Goal: Task Accomplishment & Management: Complete application form

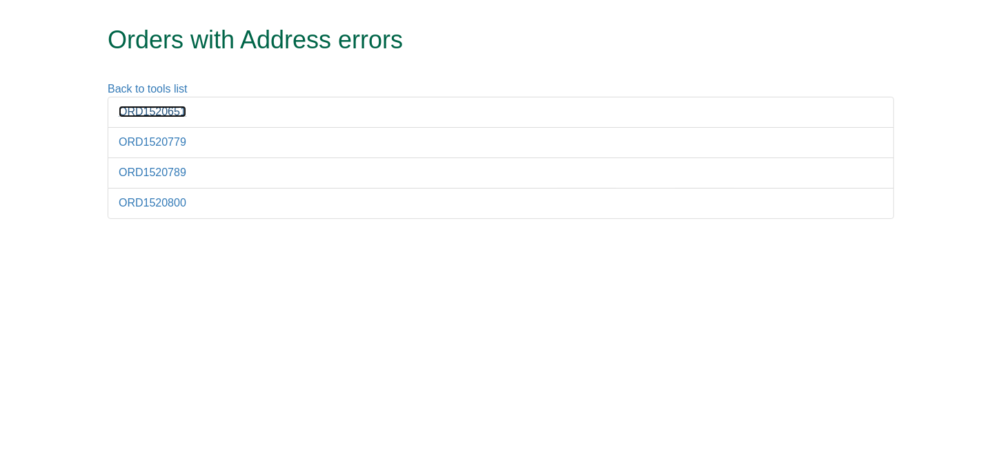
click at [177, 106] on link "ORD1520651" at bounding box center [153, 112] width 68 height 12
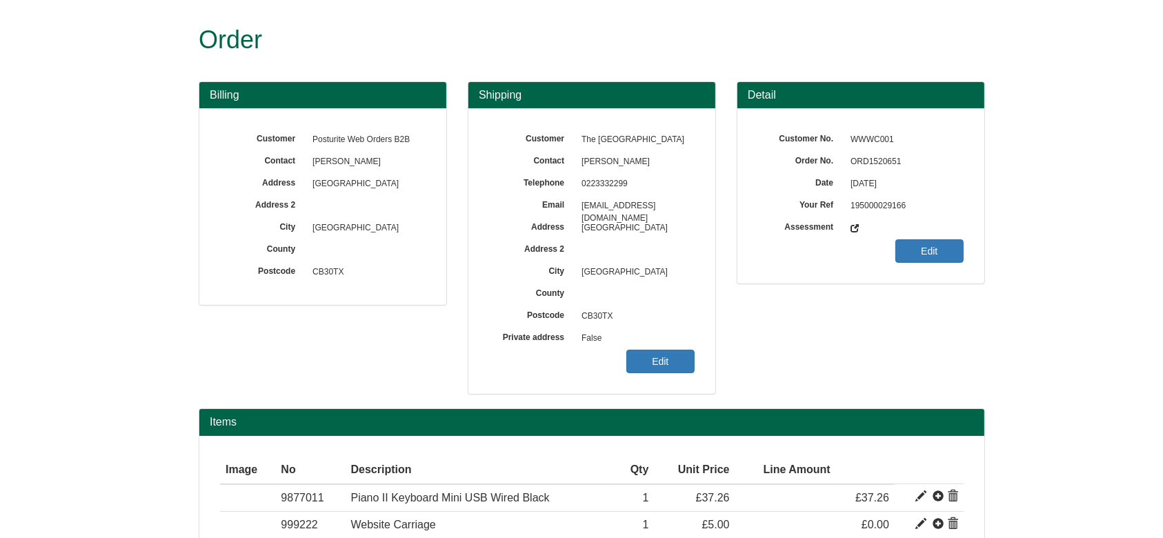
drag, startPoint x: 0, startPoint y: 0, endPoint x: 685, endPoint y: 63, distance: 688.1
click at [685, 63] on div "Order" at bounding box center [592, 40] width 787 height 81
click at [885, 163] on span "ORD1520651" at bounding box center [904, 162] width 120 height 22
copy span "ORD1520651"
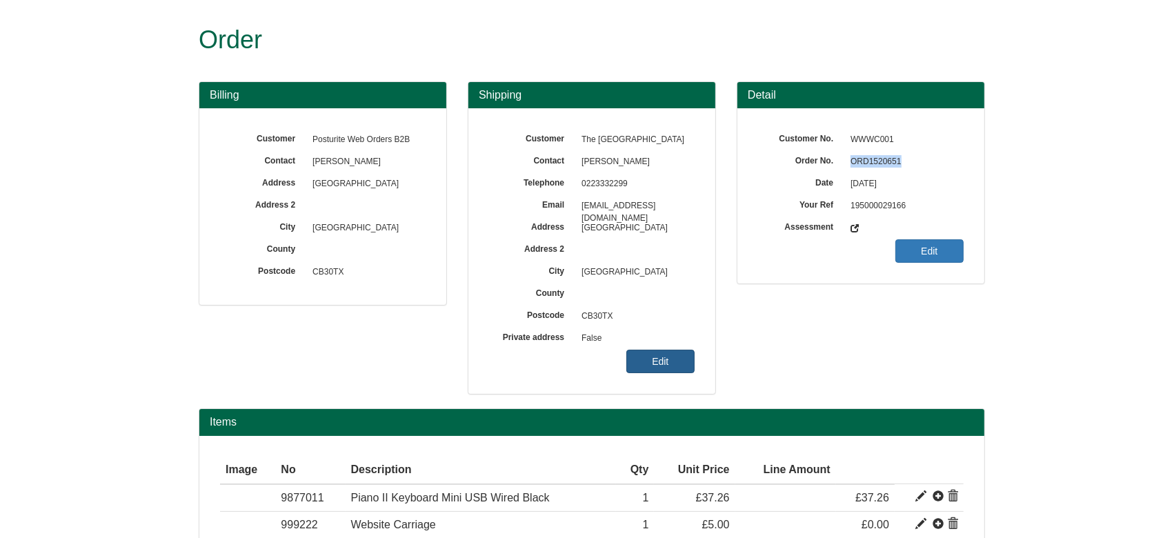
click at [664, 355] on link "Edit" at bounding box center [661, 361] width 68 height 23
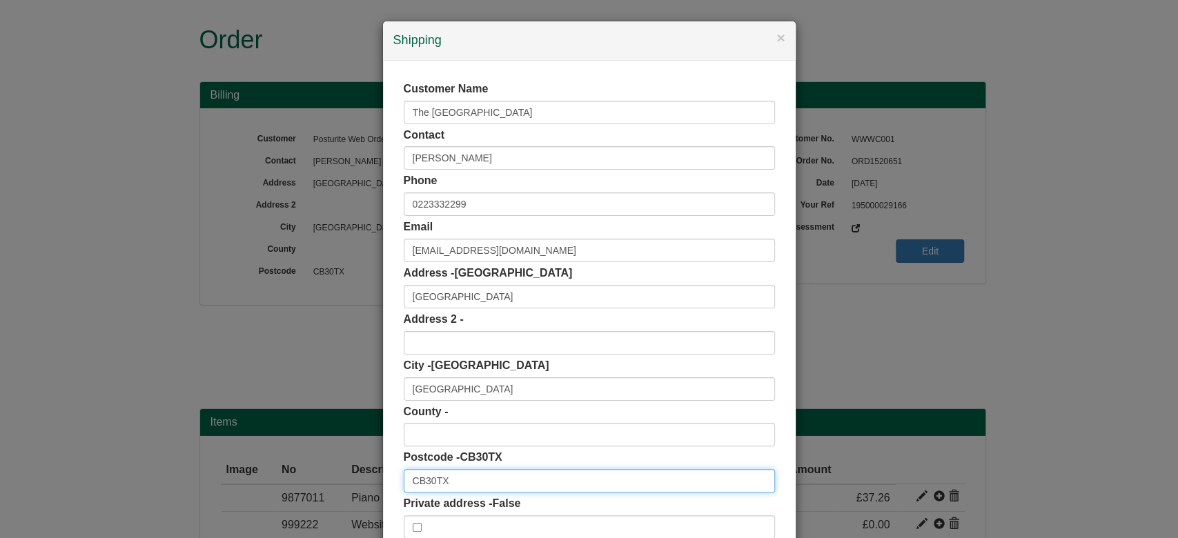
drag, startPoint x: 458, startPoint y: 483, endPoint x: 342, endPoint y: 482, distance: 116.6
click at [342, 448] on div "× Shipping Customer Name The University of Cambridge Contact Gemma Cage Phone 0…" at bounding box center [589, 269] width 1178 height 538
paste input "text"
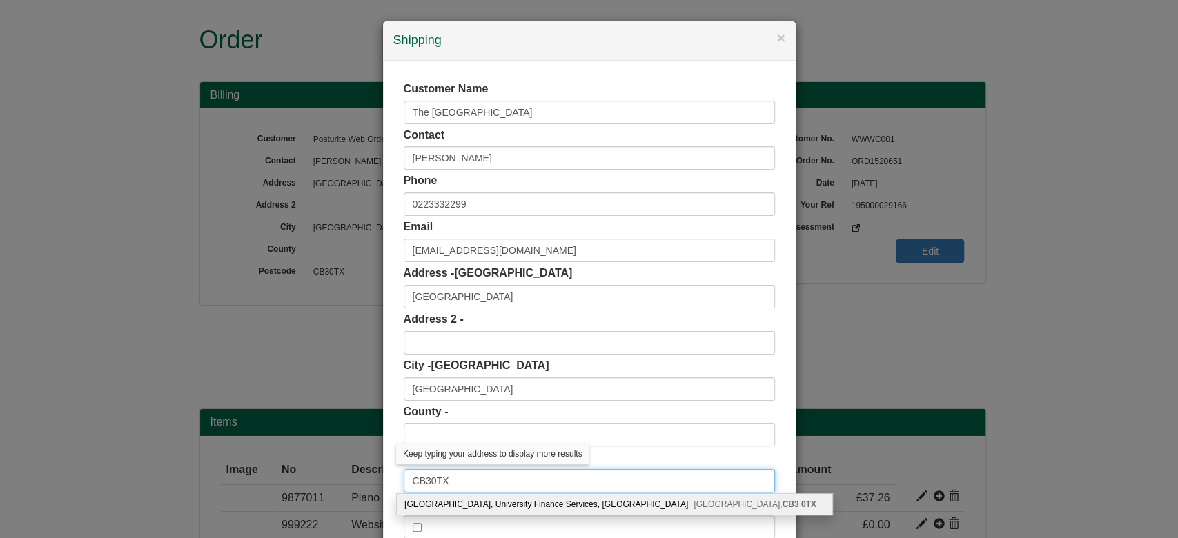
click at [426, 448] on input "CB30TX" at bounding box center [589, 480] width 371 height 23
type input "CB3 0TX"
click at [475, 448] on div "Cambridge University, University Finance Services, Greenwich House, Madingley R…" at bounding box center [614, 504] width 435 height 21
type input "Cambridge University"
type input "Greenwich House, Madingley Road"
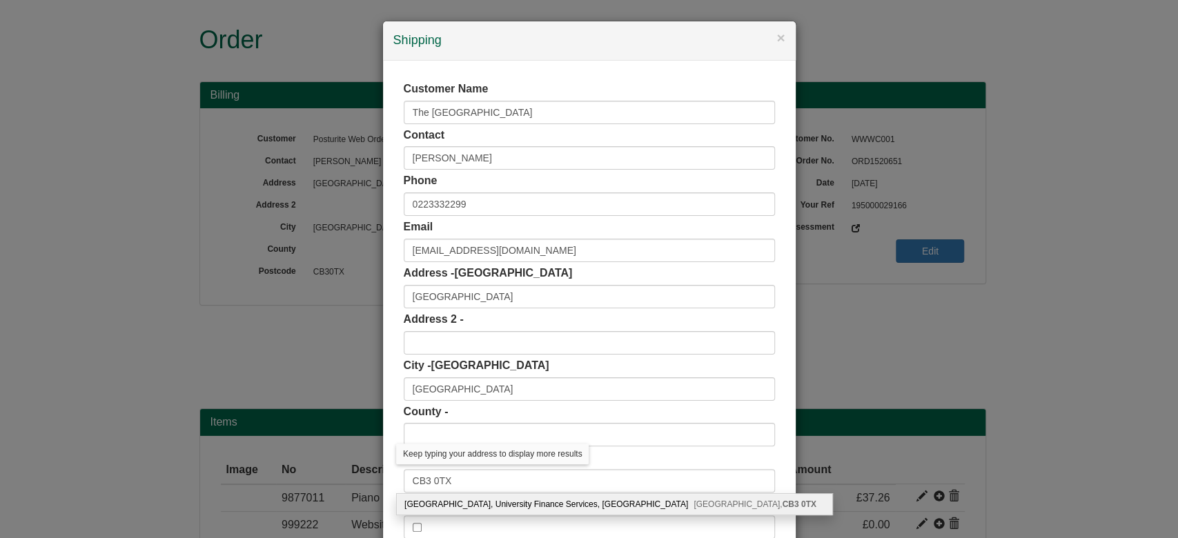
type input "Cambridge"
type input "Cambridgeshire"
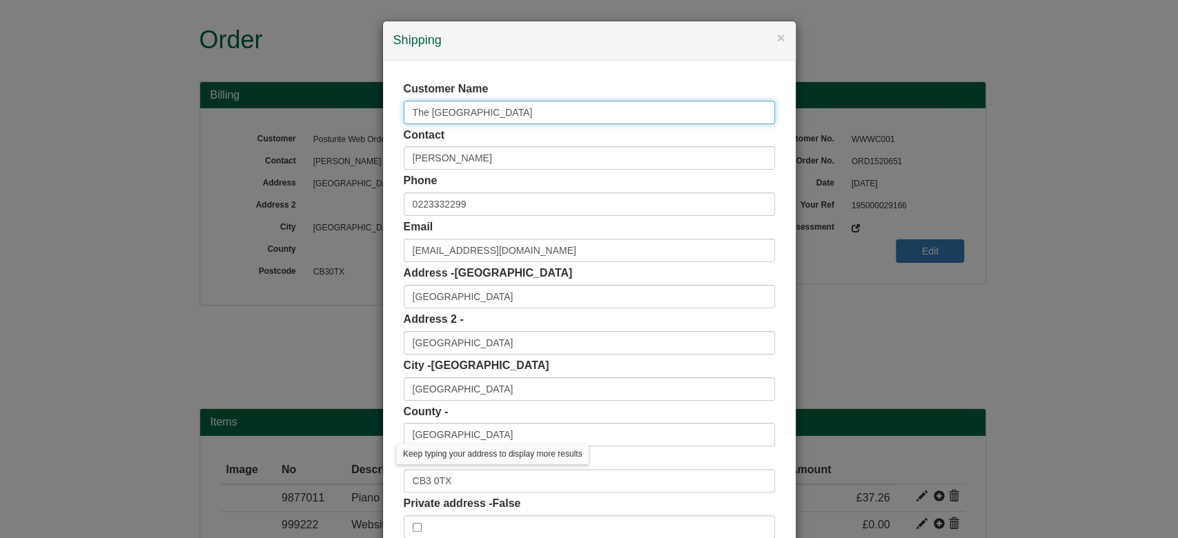
drag, startPoint x: 545, startPoint y: 119, endPoint x: 222, endPoint y: 99, distance: 323.5
click at [222, 99] on div "× Shipping Customer Name The University of Cambridge Contact Gemma Cage Phone 0…" at bounding box center [589, 269] width 1178 height 538
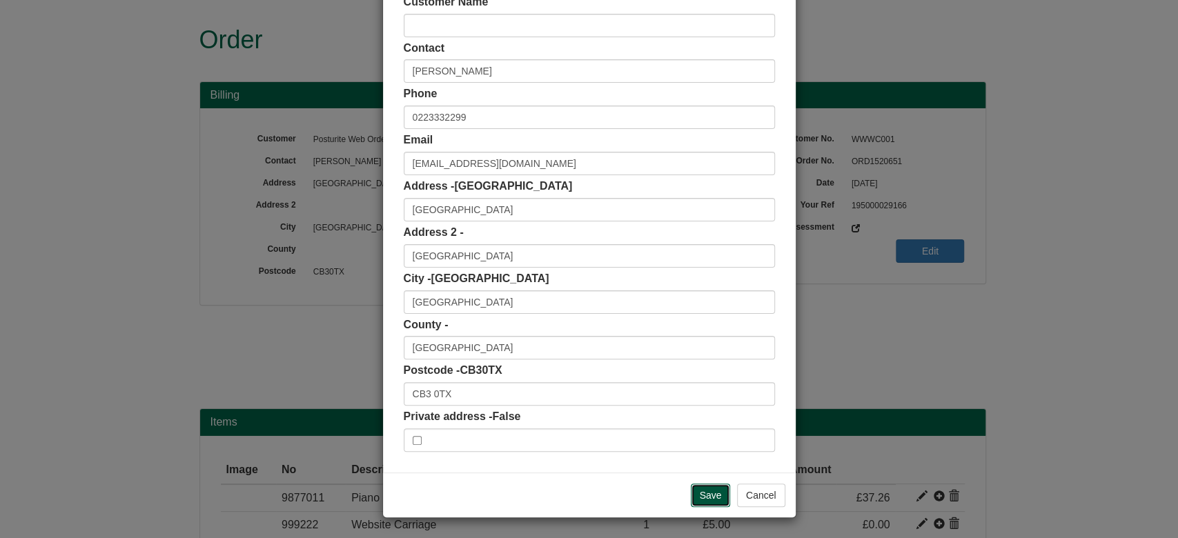
click at [707, 448] on input "Save" at bounding box center [711, 495] width 40 height 23
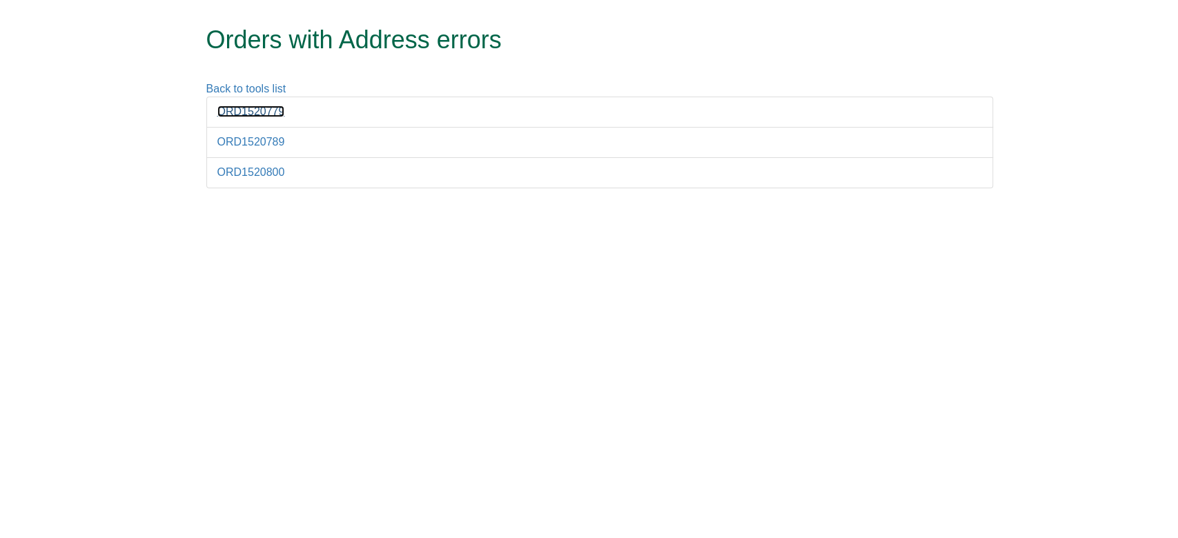
click at [257, 106] on link "ORD1520779" at bounding box center [251, 112] width 68 height 12
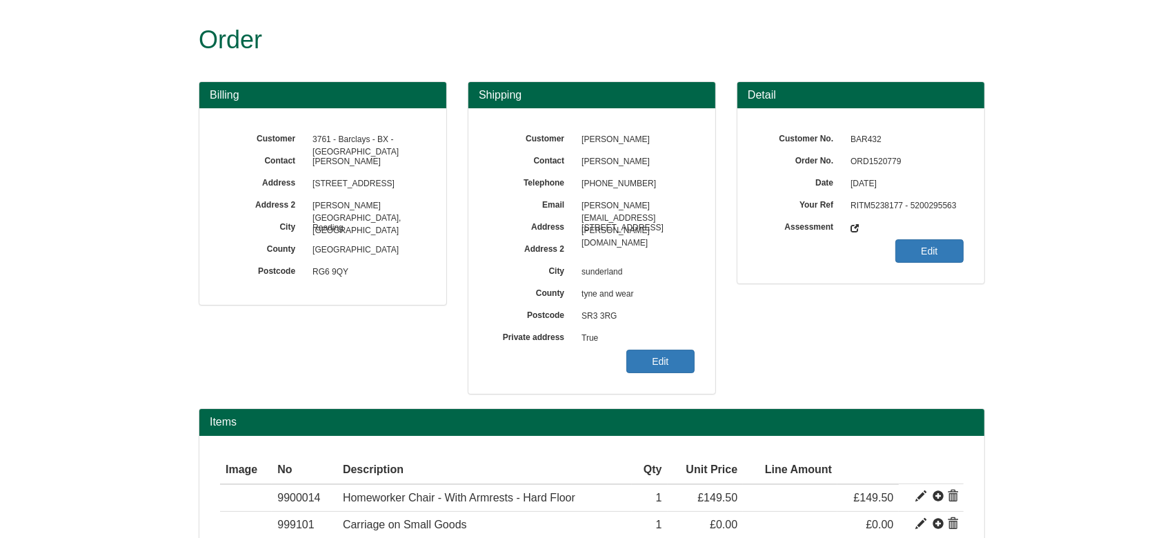
click at [870, 159] on span "ORD1520779" at bounding box center [904, 162] width 120 height 22
copy span "ORD1520779"
click at [646, 368] on link "Edit" at bounding box center [661, 361] width 68 height 23
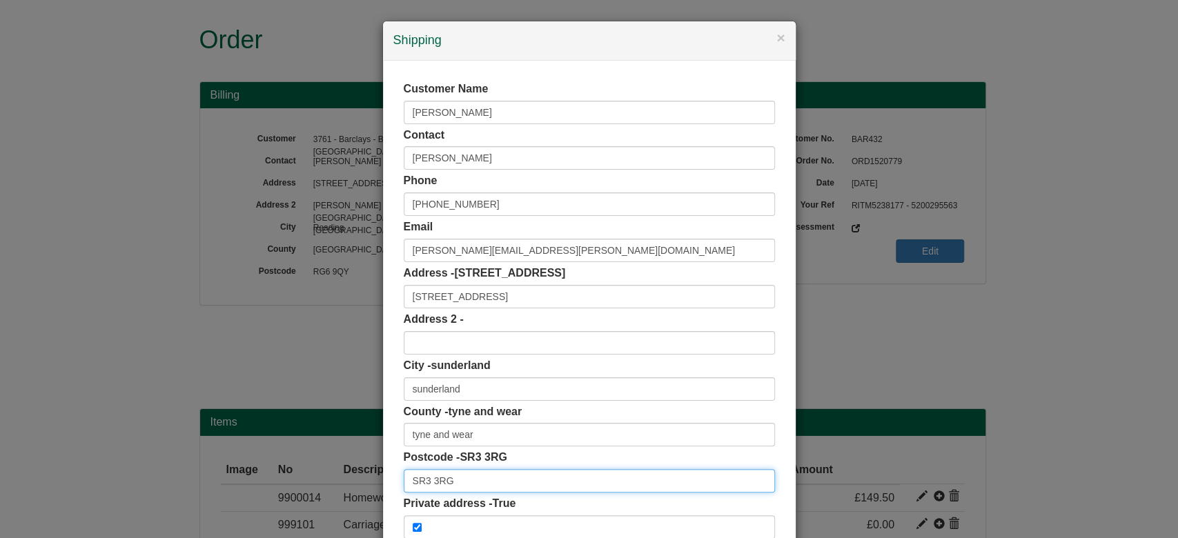
drag, startPoint x: 468, startPoint y: 481, endPoint x: 317, endPoint y: 478, distance: 150.4
click at [317, 478] on div "× Shipping Customer Name Danielle Bryson Contact Danielle Bryson Phone +44 7852…" at bounding box center [589, 269] width 1178 height 538
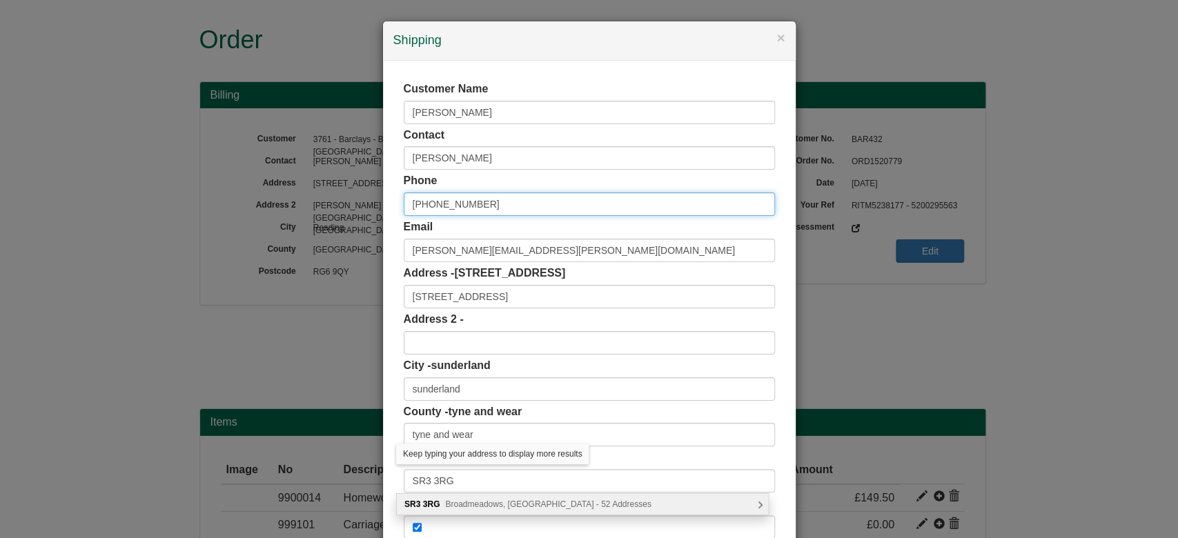
click at [425, 200] on input "+44 7852828543" at bounding box center [589, 204] width 371 height 23
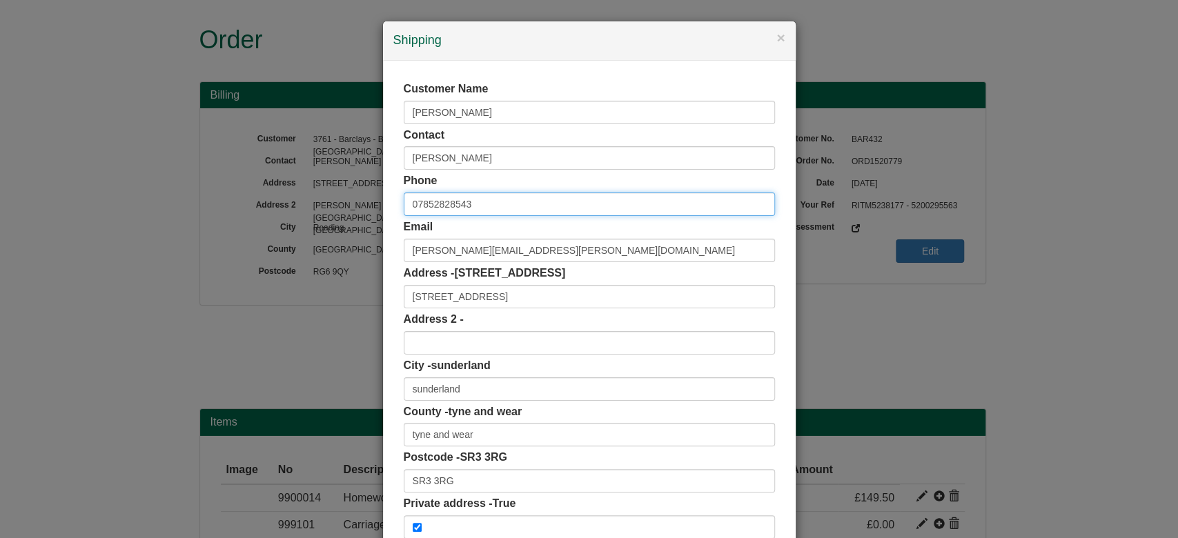
type input "07852828543"
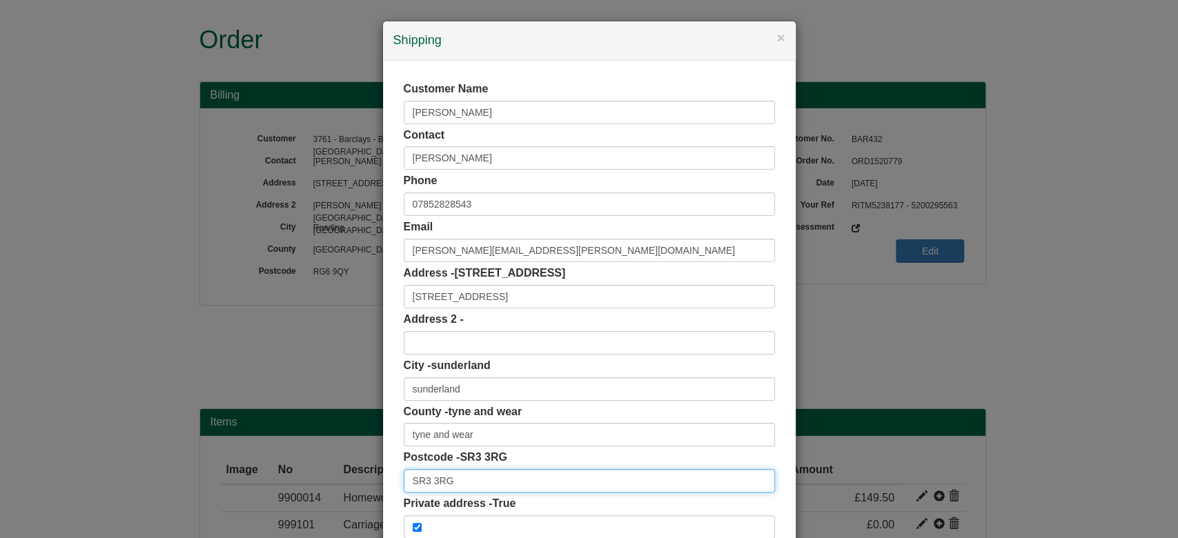
click at [455, 473] on input "SR3 3RG" at bounding box center [589, 480] width 371 height 23
type input "SR3 3RG"
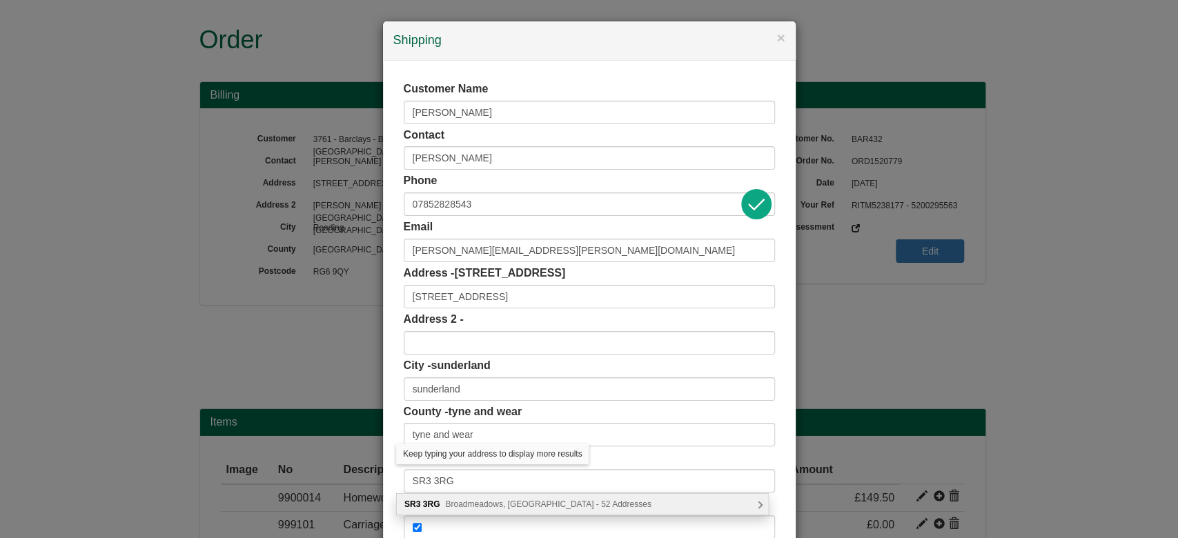
click at [490, 506] on span "Broadmeadows, Sunderland - 52 Addresses" at bounding box center [548, 505] width 206 height 10
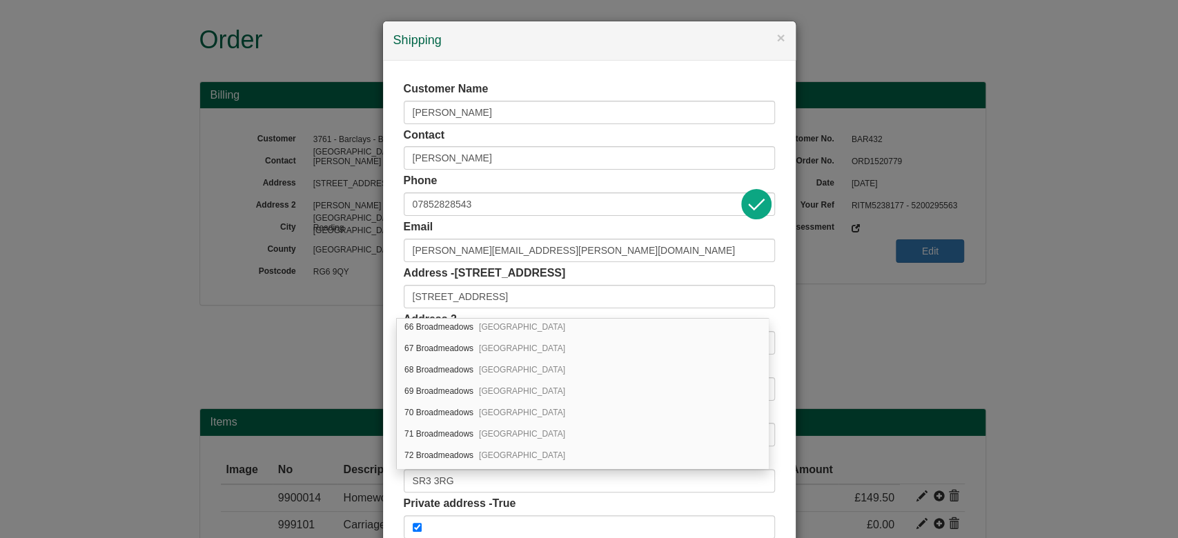
scroll to position [368, 0]
click at [782, 469] on div "Customer Name Danielle Bryson Contact Danielle Bryson Phone 07852828543 Email d…" at bounding box center [589, 310] width 413 height 499
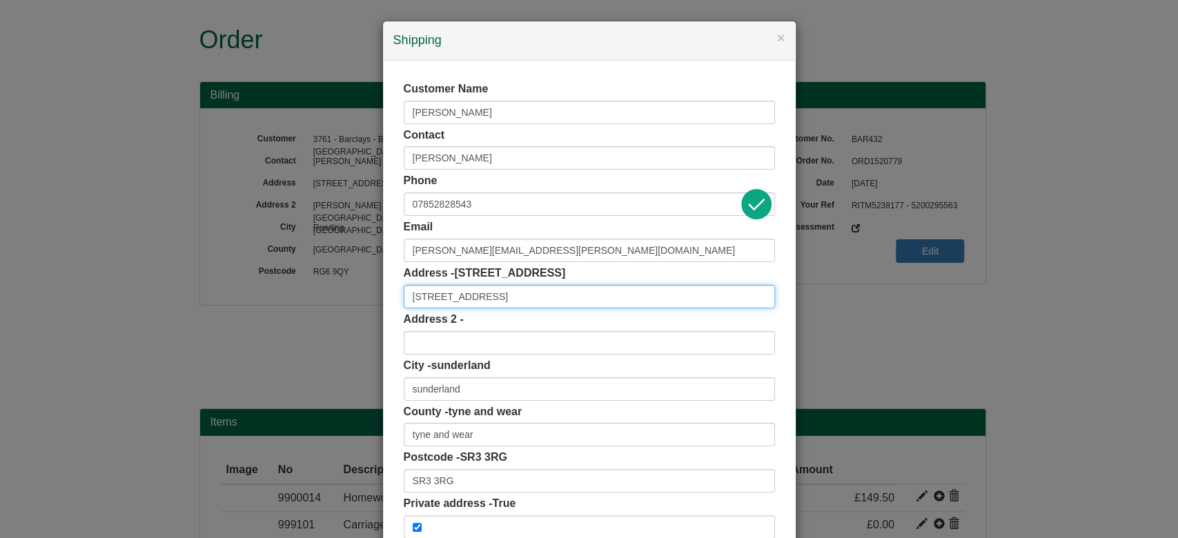
click at [527, 304] on input "32 buttercup lane" at bounding box center [589, 296] width 371 height 23
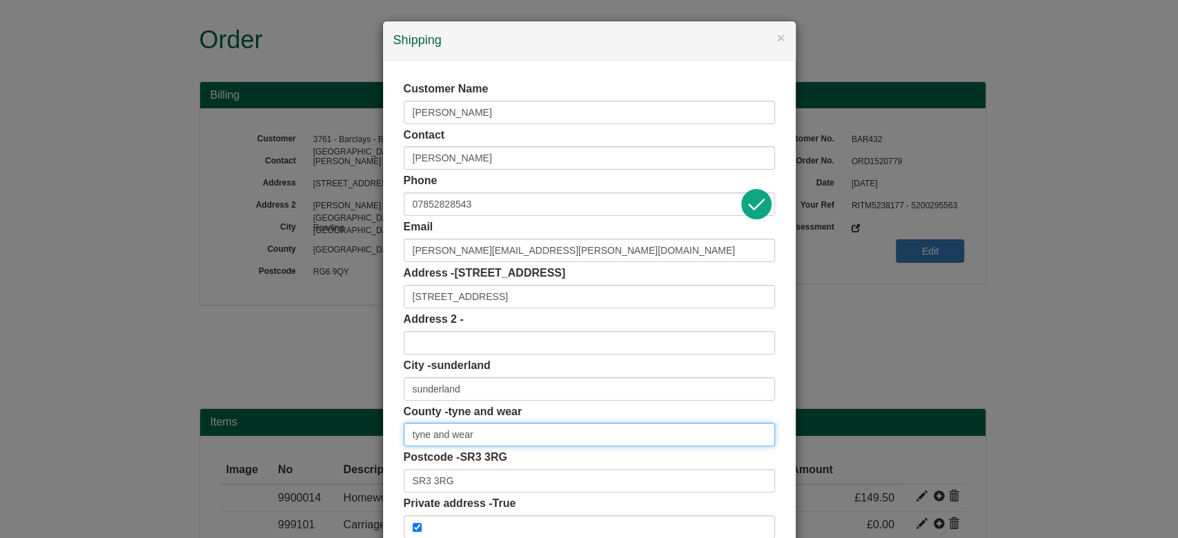
click at [587, 425] on input "tyne and wear" at bounding box center [589, 434] width 371 height 23
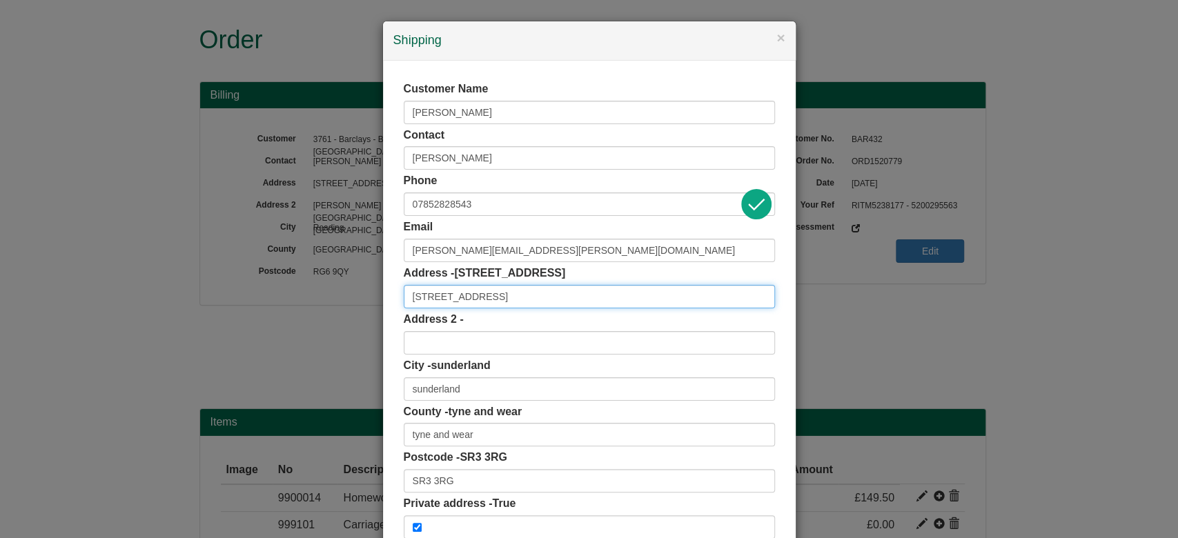
click at [489, 296] on input "32 buttercup lane" at bounding box center [589, 296] width 371 height 23
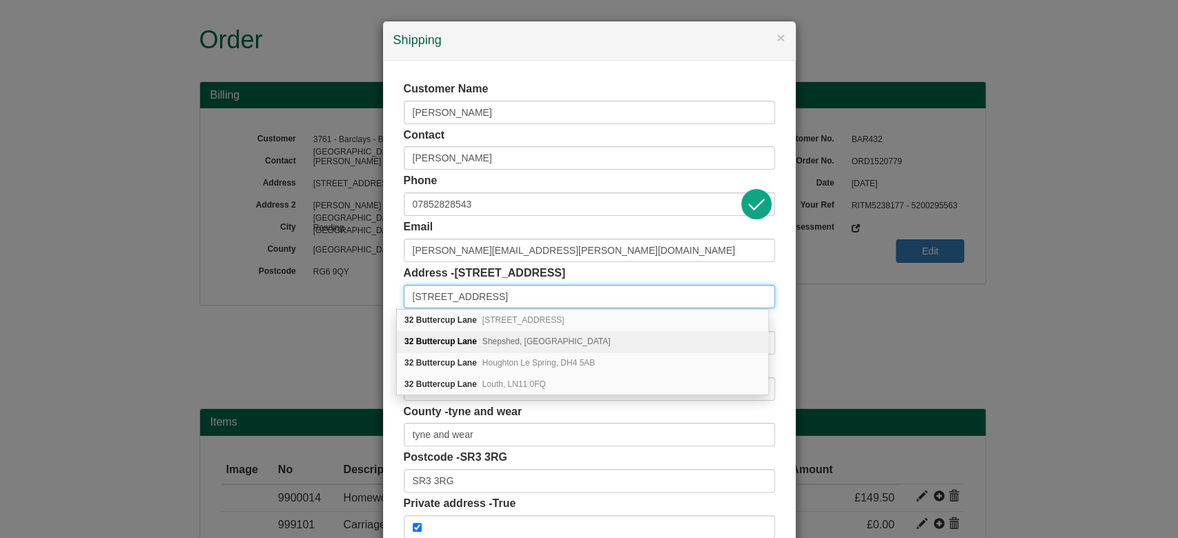
type input "32 buttercup lane"
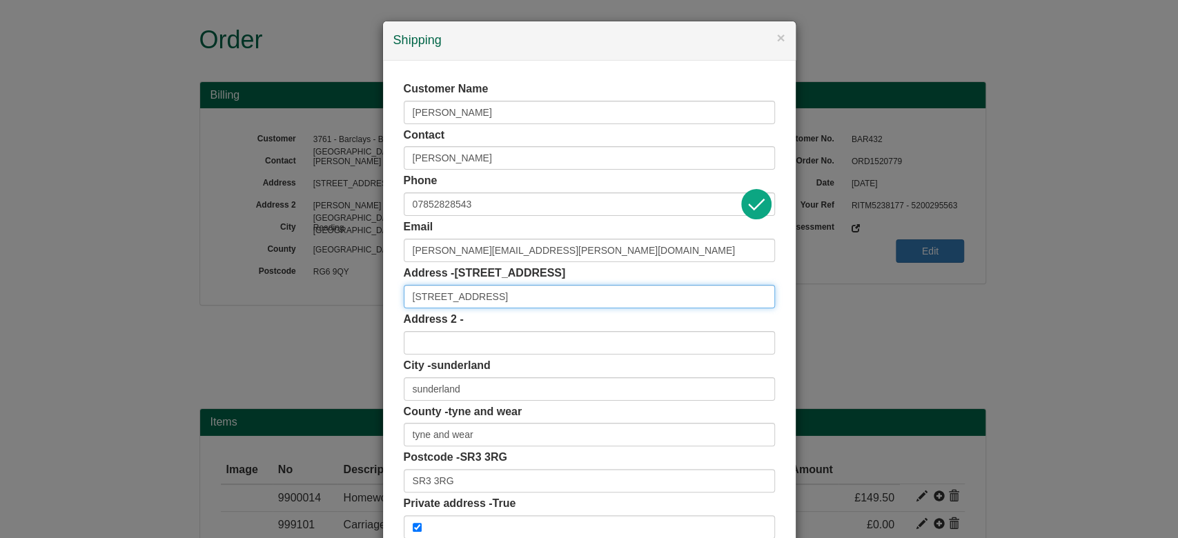
drag, startPoint x: 501, startPoint y: 291, endPoint x: 306, endPoint y: 285, distance: 194.7
click at [306, 285] on div "× Shipping Customer Name Danielle Bryson Contact Danielle Bryson Phone 07852828…" at bounding box center [589, 269] width 1178 height 538
click at [471, 495] on div "Customer Name Danielle Bryson Contact Danielle Bryson Phone 07852828543 Email d…" at bounding box center [589, 309] width 371 height 457
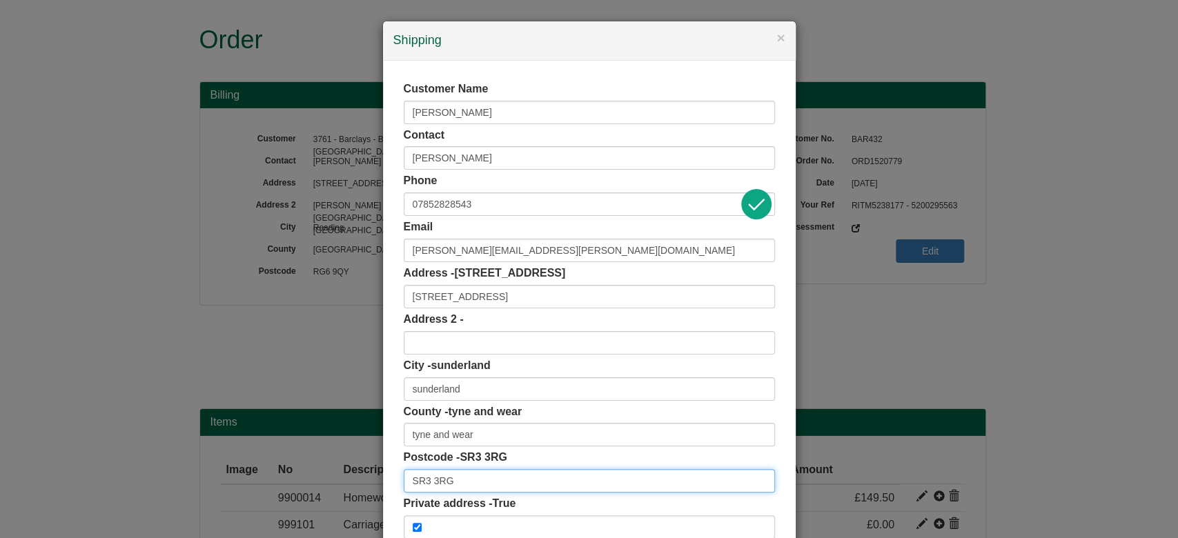
click at [458, 477] on input "SR3 3RG" at bounding box center [589, 480] width 371 height 23
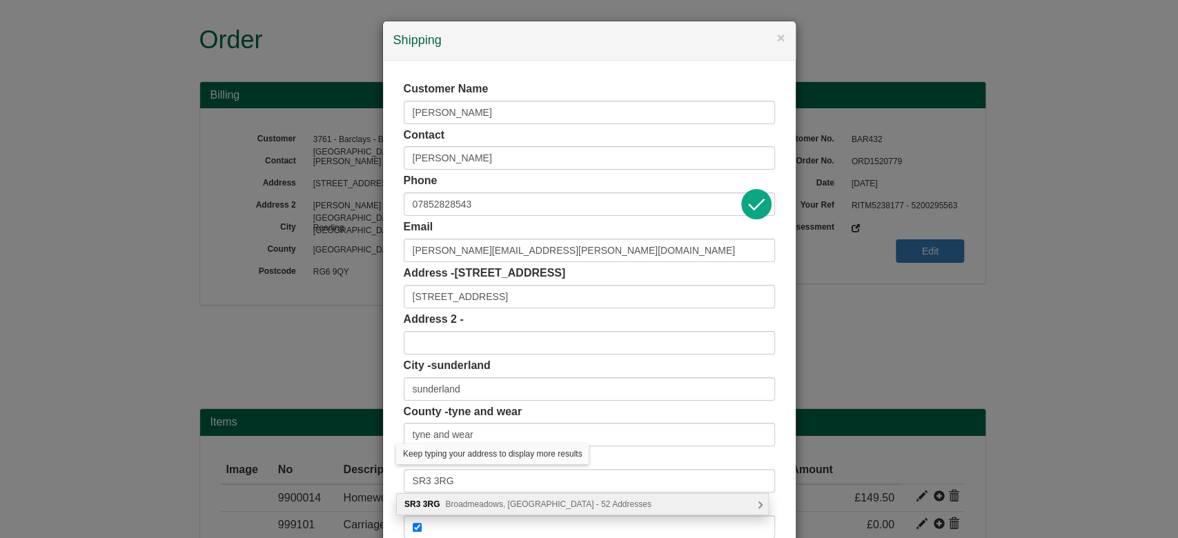
click at [473, 505] on span "Broadmeadows, Sunderland - 52 Addresses" at bounding box center [548, 505] width 206 height 10
type input "SR3 3RG"
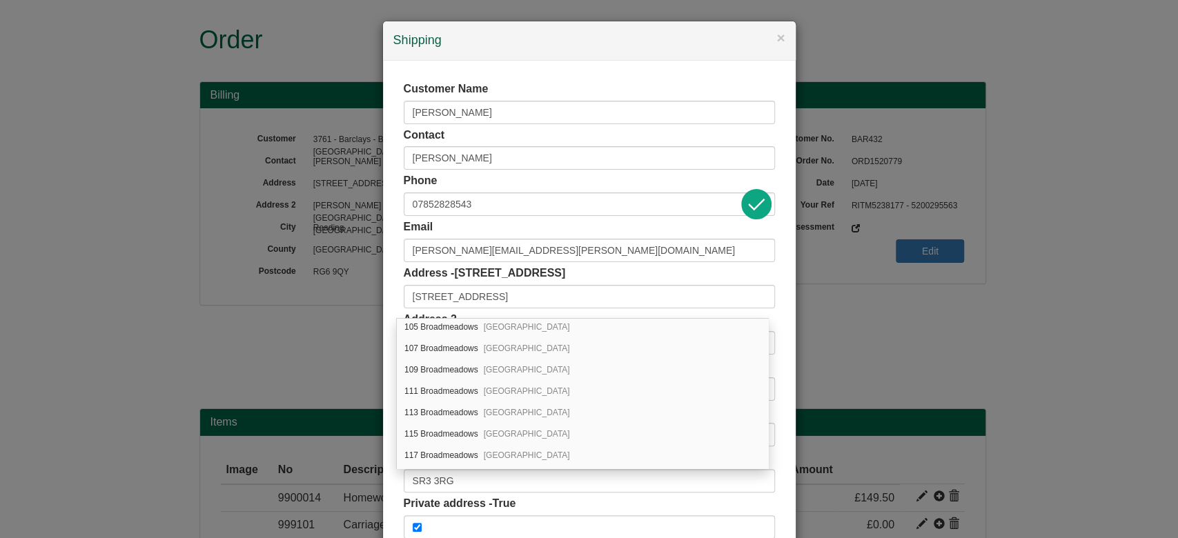
scroll to position [954, 0]
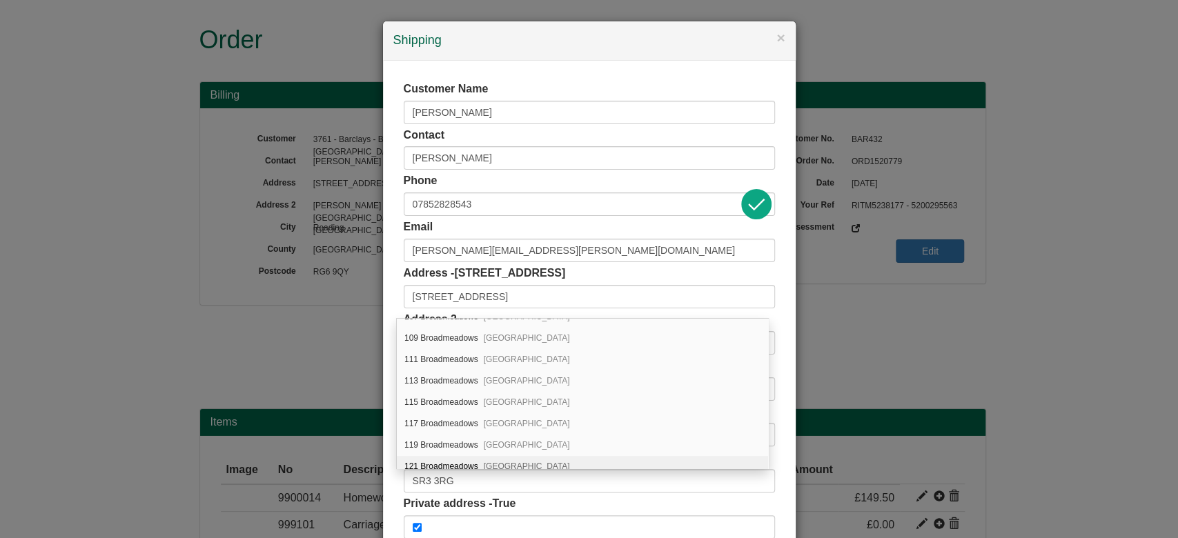
click at [780, 484] on div "Customer Name Danielle Bryson Contact Danielle Bryson Phone 07852828543 Email d…" at bounding box center [589, 310] width 413 height 499
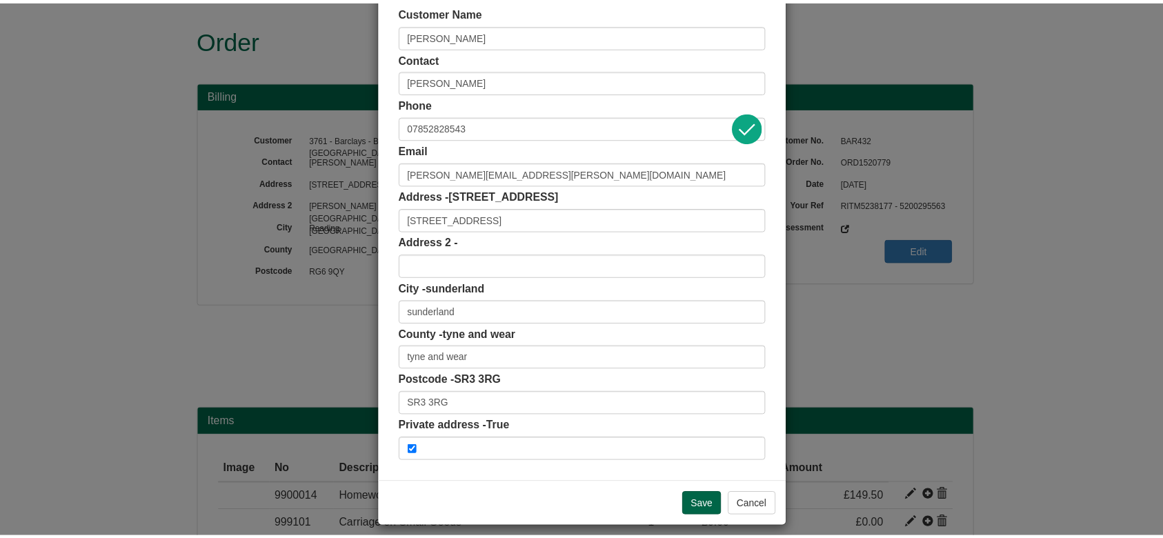
scroll to position [87, 0]
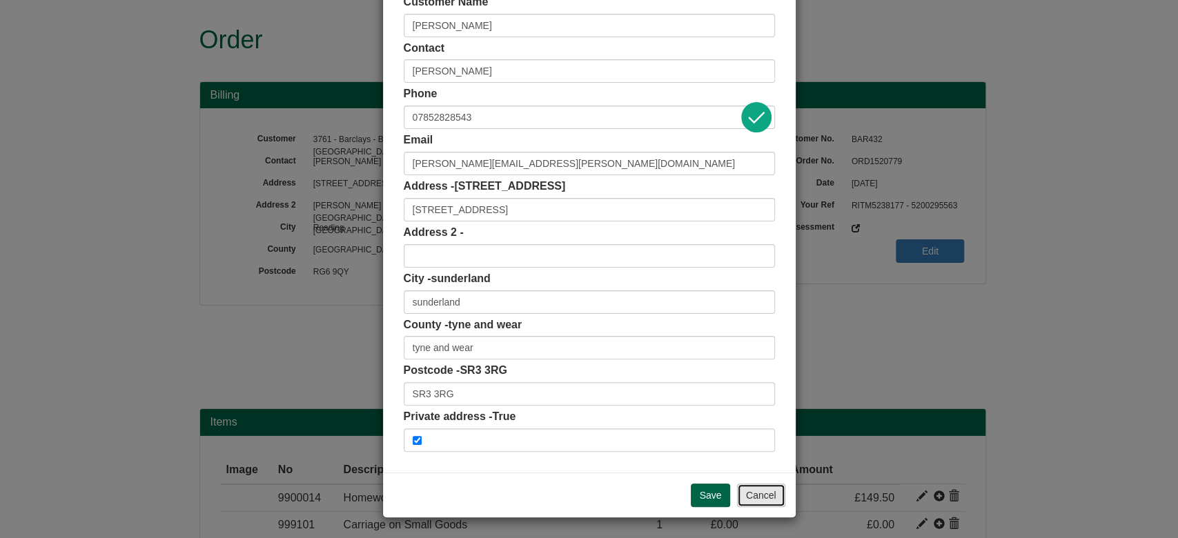
click at [737, 490] on button "Cancel" at bounding box center [761, 495] width 48 height 23
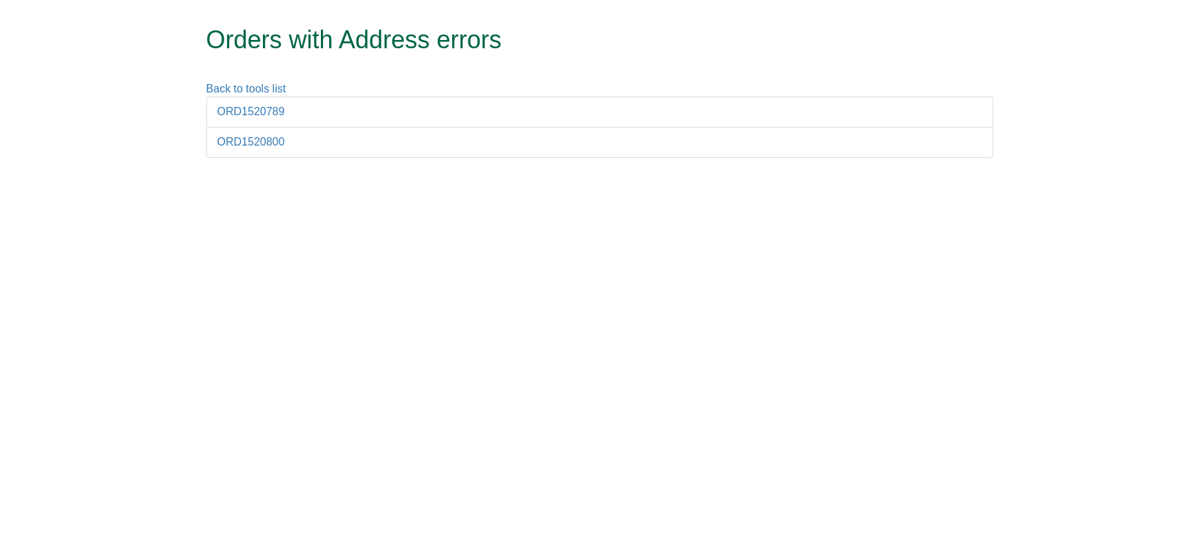
click at [252, 120] on li "ORD1520789" at bounding box center [599, 112] width 787 height 31
click at [248, 112] on link "ORD1520789" at bounding box center [251, 112] width 68 height 12
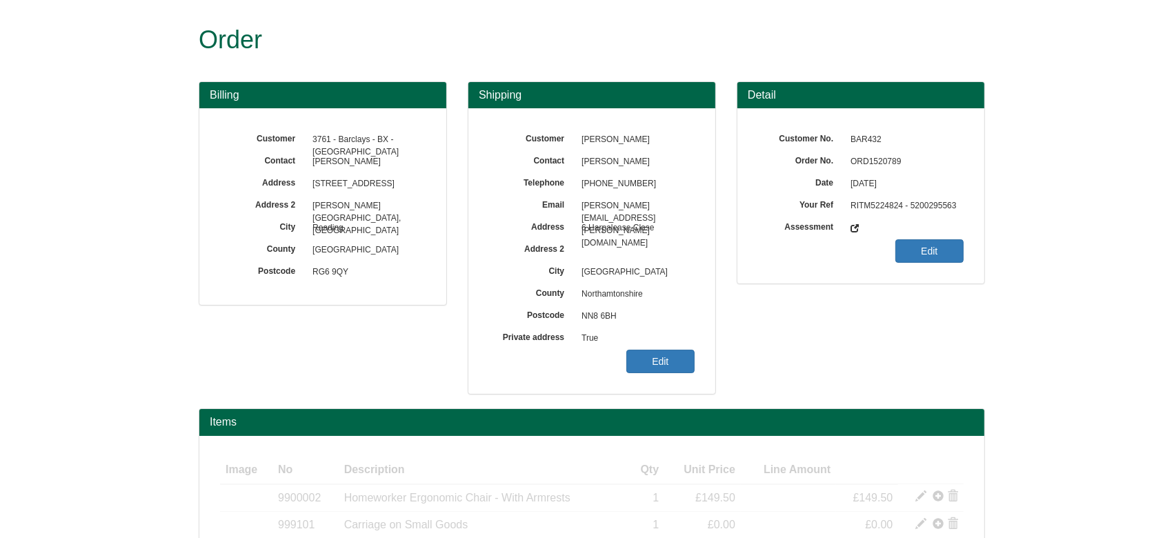
click at [877, 175] on span "[DATE]" at bounding box center [904, 184] width 120 height 22
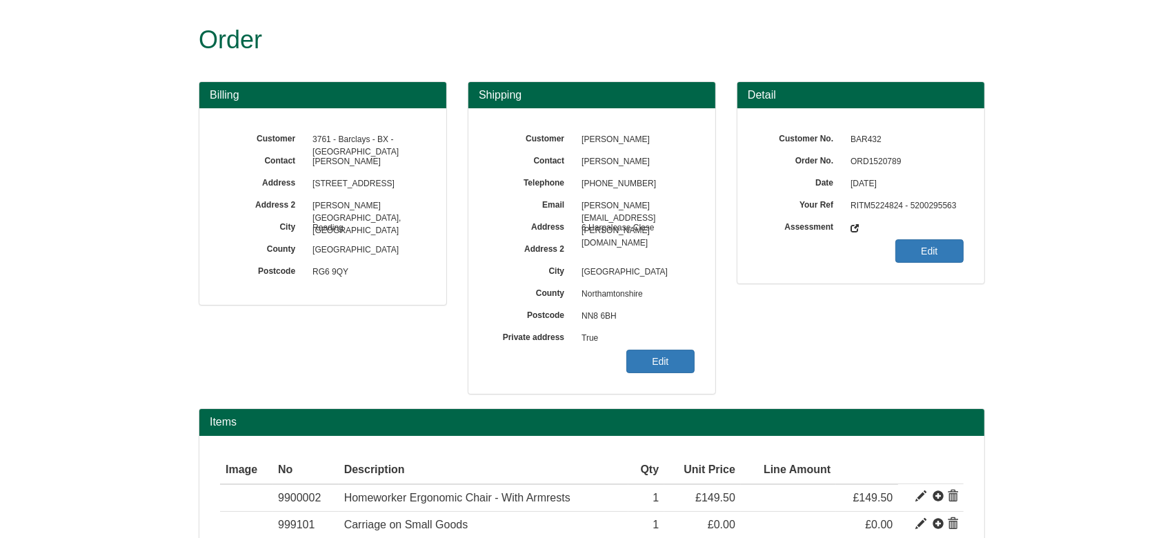
click at [869, 161] on span "ORD1520789" at bounding box center [904, 162] width 120 height 22
copy span "ORD1520789"
click at [678, 362] on link "Edit" at bounding box center [661, 361] width 68 height 23
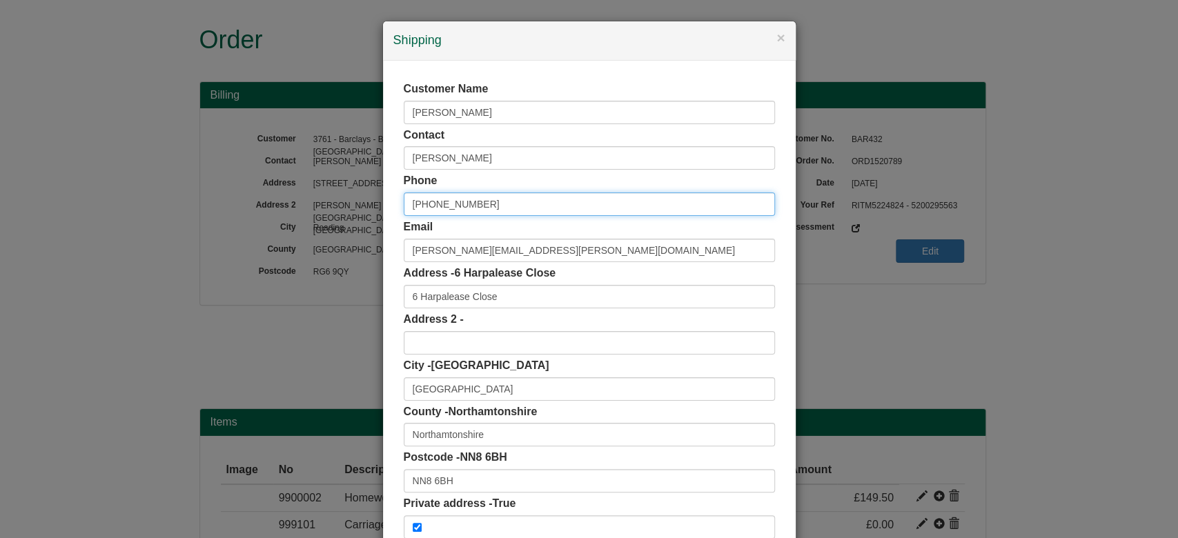
click at [424, 206] on input "+44 07448875899" at bounding box center [589, 204] width 371 height 23
type input "07448875899"
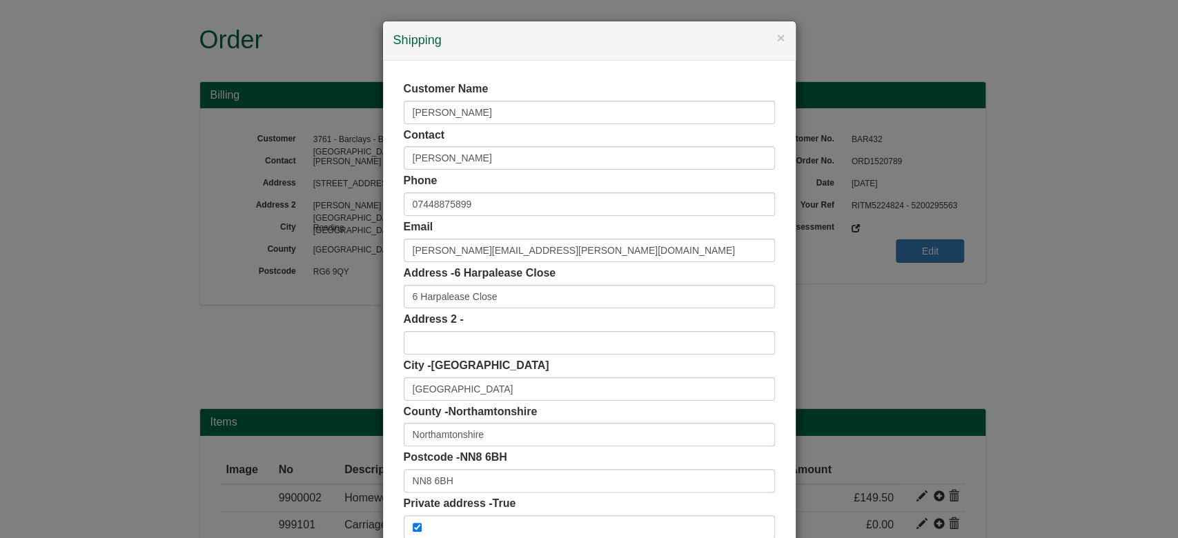
click at [383, 190] on div "Customer Name Georginia Nwajei Contact Georginia Nwajei Phone 07448875899 Email…" at bounding box center [589, 310] width 413 height 499
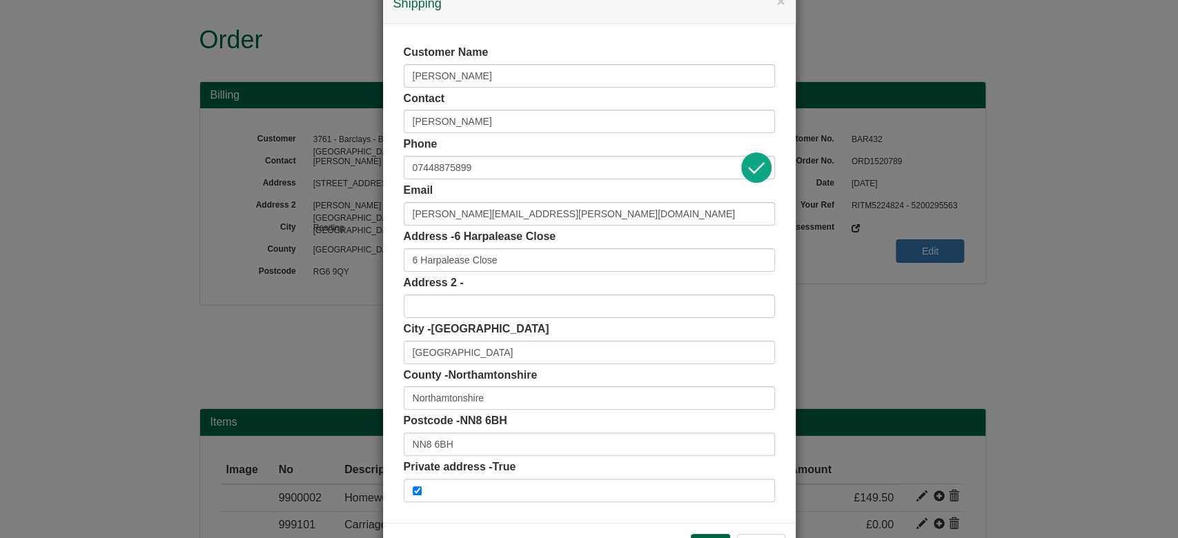
scroll to position [73, 0]
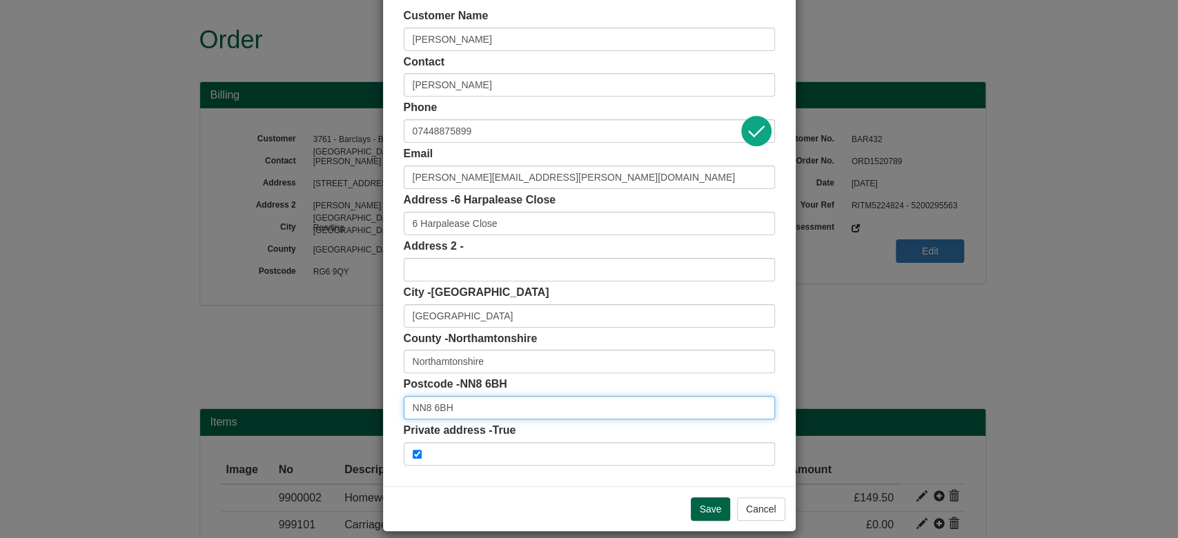
click at [458, 405] on input "NN8 6BH" at bounding box center [589, 407] width 371 height 23
drag, startPoint x: 458, startPoint y: 405, endPoint x: 309, endPoint y: 400, distance: 149.1
click at [309, 400] on div "× Shipping Customer Name Georginia Nwajei Contact Georginia Nwajei Phone 074488…" at bounding box center [589, 269] width 1178 height 538
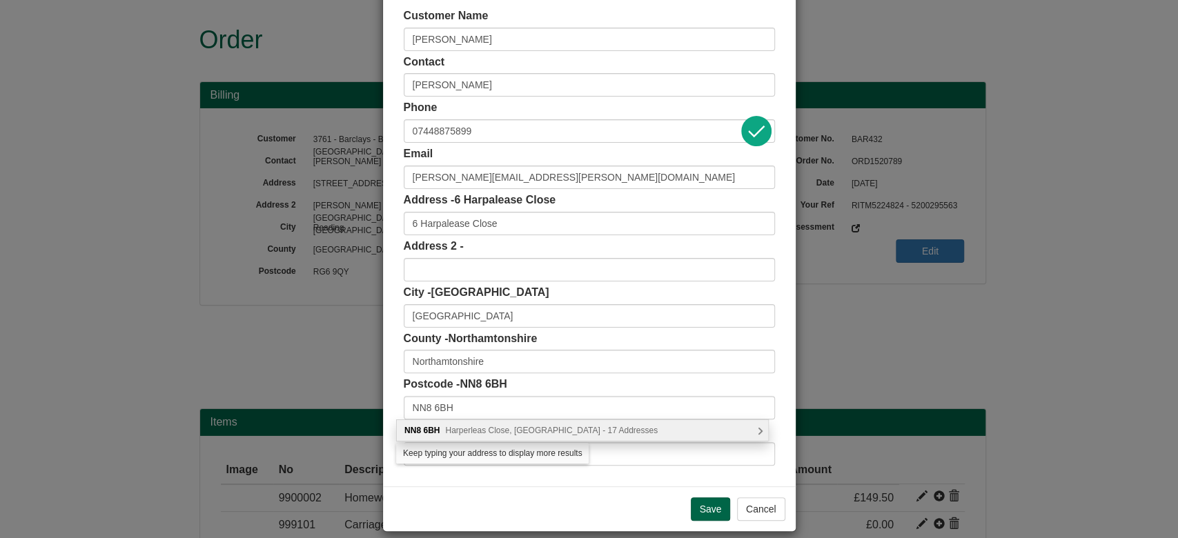
click at [456, 430] on span "Harperleas Close, Wellingborough - 17 Addresses" at bounding box center [551, 431] width 213 height 10
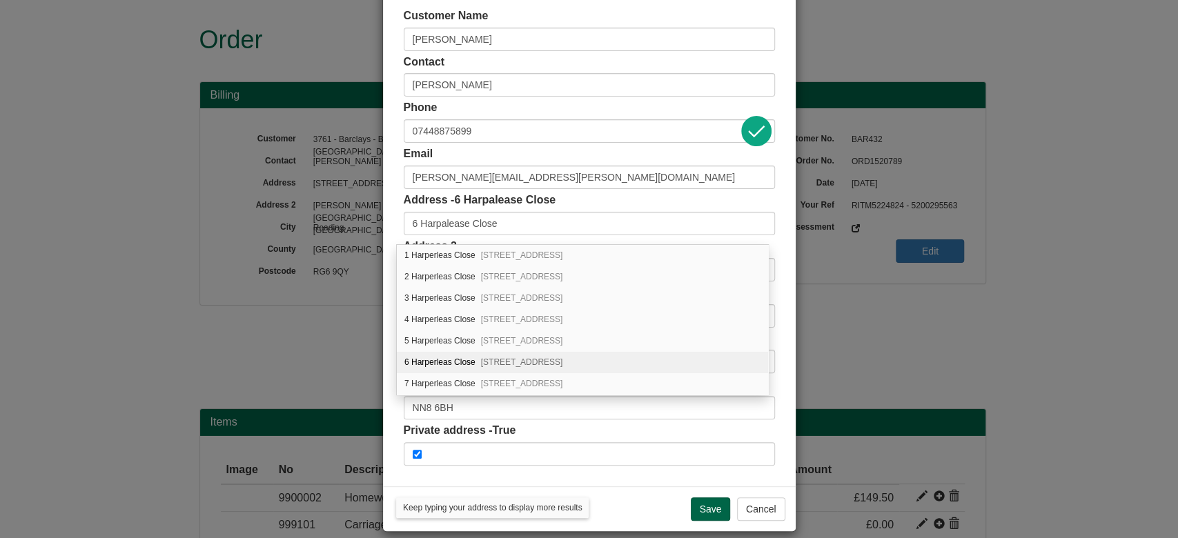
click at [491, 367] on div "6 Harperleas Close Wellingborough, NN8 6BH" at bounding box center [582, 362] width 371 height 21
type input "6 Harperleas Close"
type input "Northamptonshire"
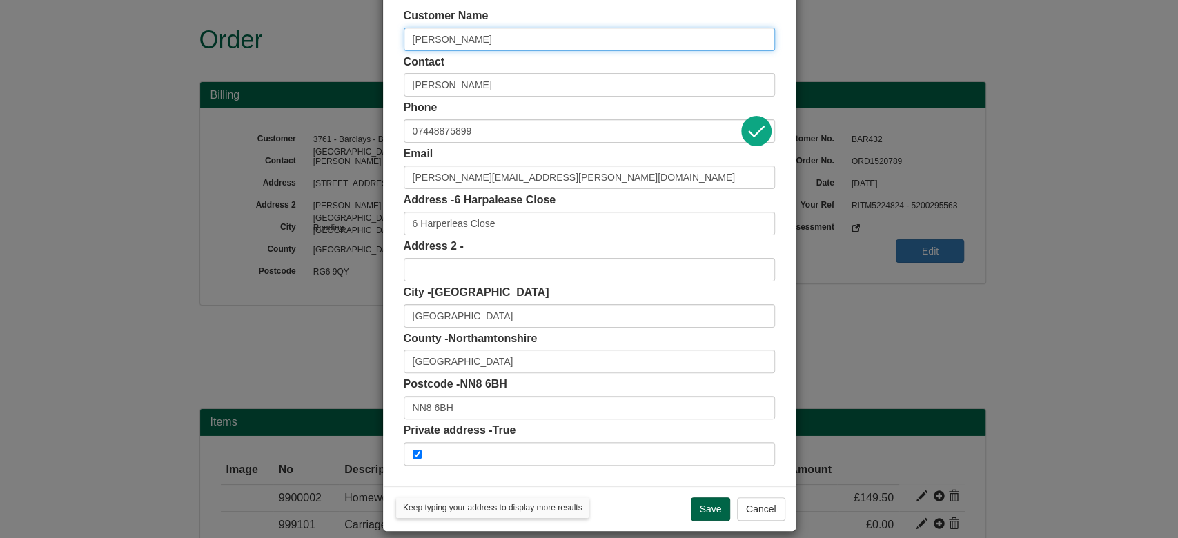
drag, startPoint x: 488, startPoint y: 46, endPoint x: 232, endPoint y: 22, distance: 257.1
click at [232, 22] on div "× Shipping Customer Name Georginia Nwajei Contact Georginia Nwajei Phone 074488…" at bounding box center [589, 269] width 1178 height 538
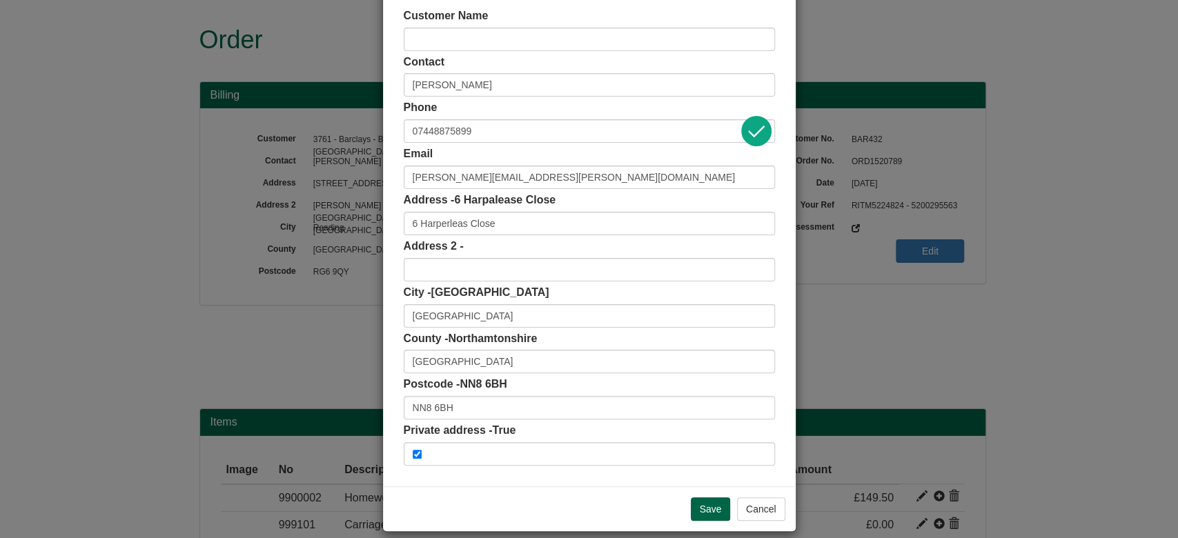
click at [692, 491] on div "Save Cancel" at bounding box center [589, 508] width 413 height 45
click at [700, 500] on input "Save" at bounding box center [711, 508] width 40 height 23
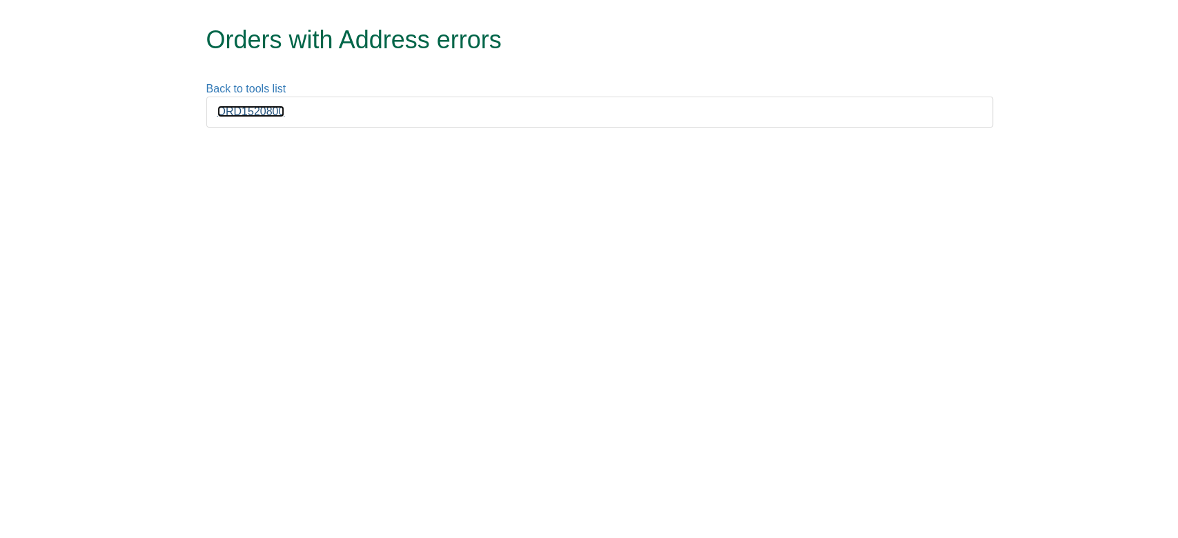
click at [258, 111] on link "ORD1520800" at bounding box center [251, 112] width 68 height 12
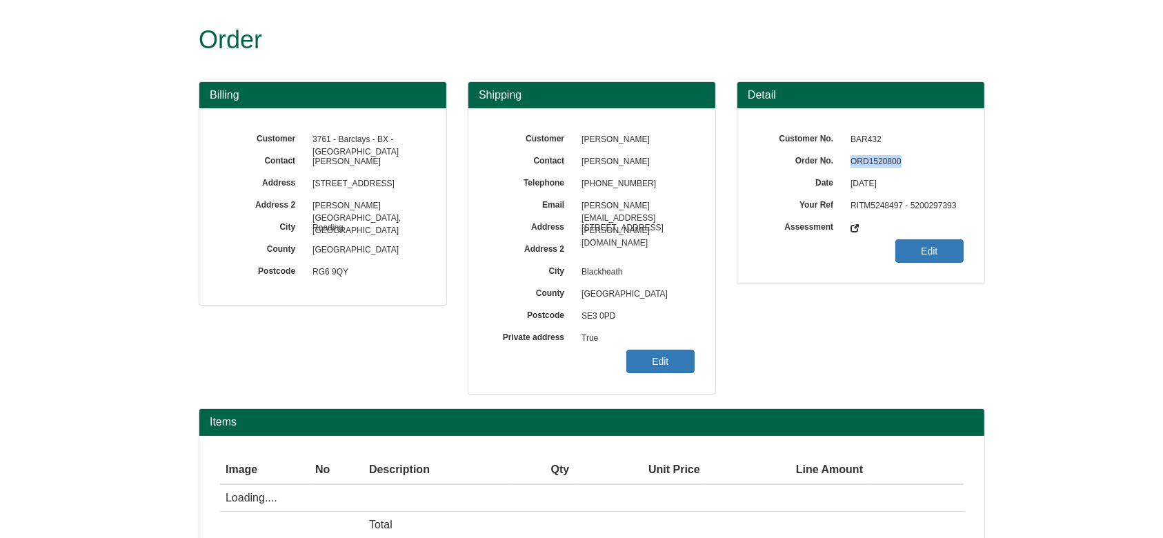
click at [865, 160] on span "ORD1520800" at bounding box center [904, 162] width 120 height 22
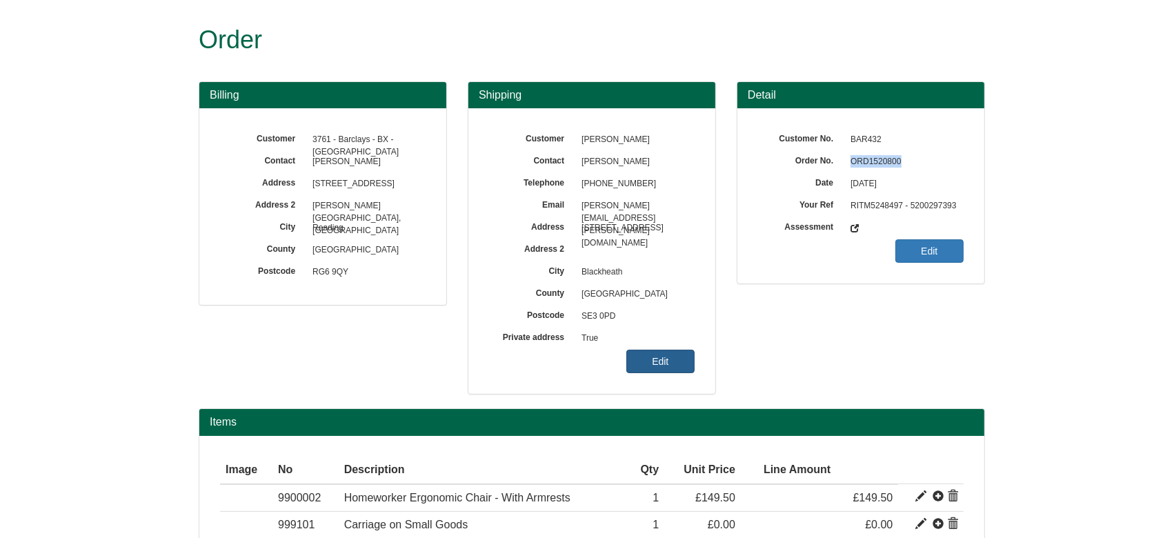
click at [669, 362] on link "Edit" at bounding box center [661, 361] width 68 height 23
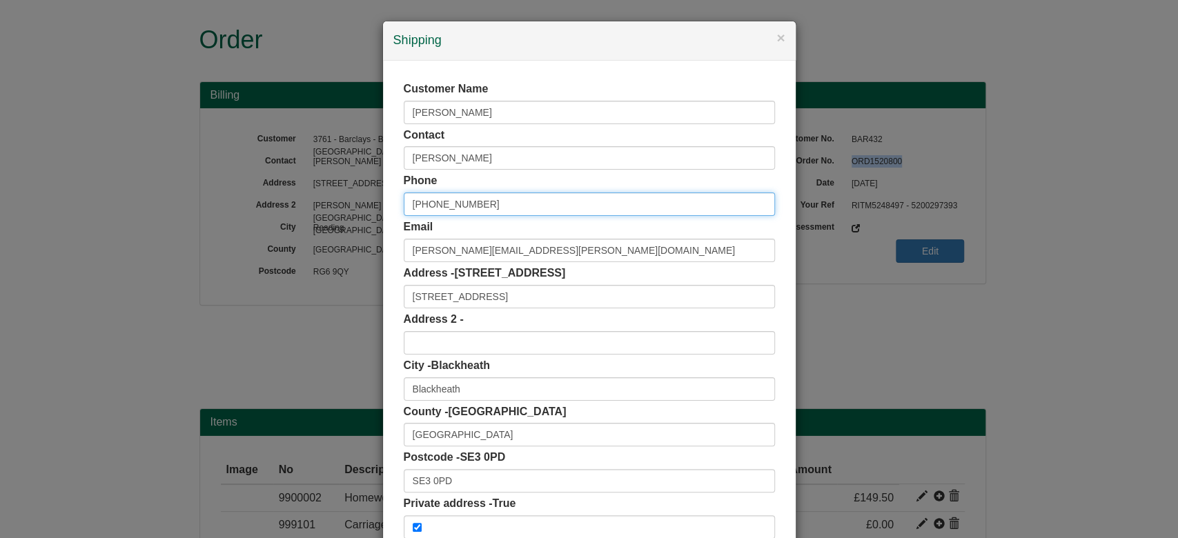
click at [422, 202] on input "+44 7900363640" at bounding box center [589, 204] width 371 height 23
type input "07900363640"
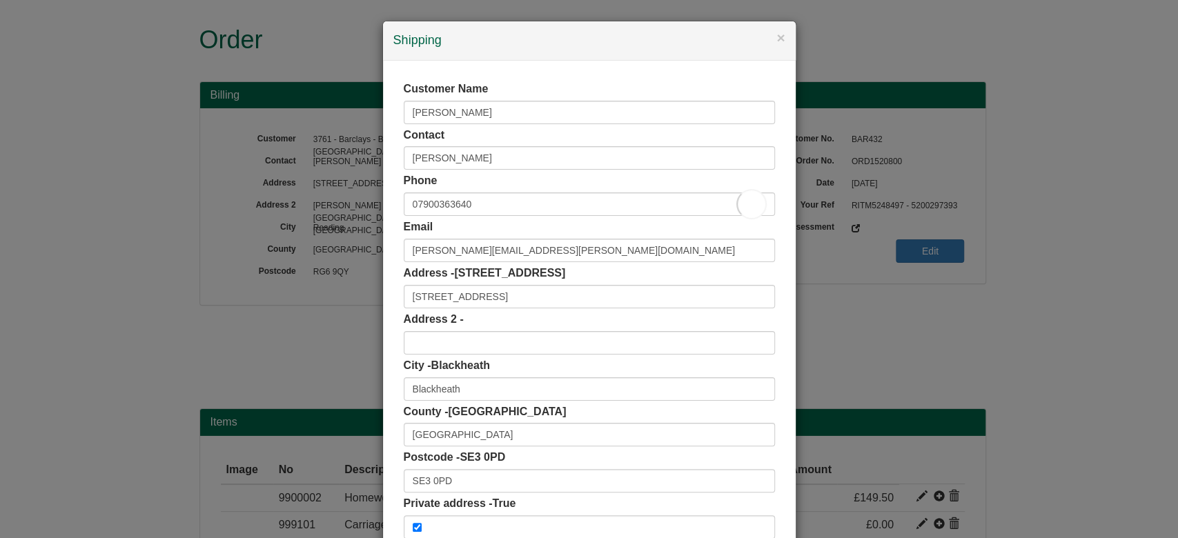
click at [386, 176] on div "Customer Name Cecile Ward Contact Cecile Ward Phone 07900363640 Email cecile.wa…" at bounding box center [589, 310] width 413 height 499
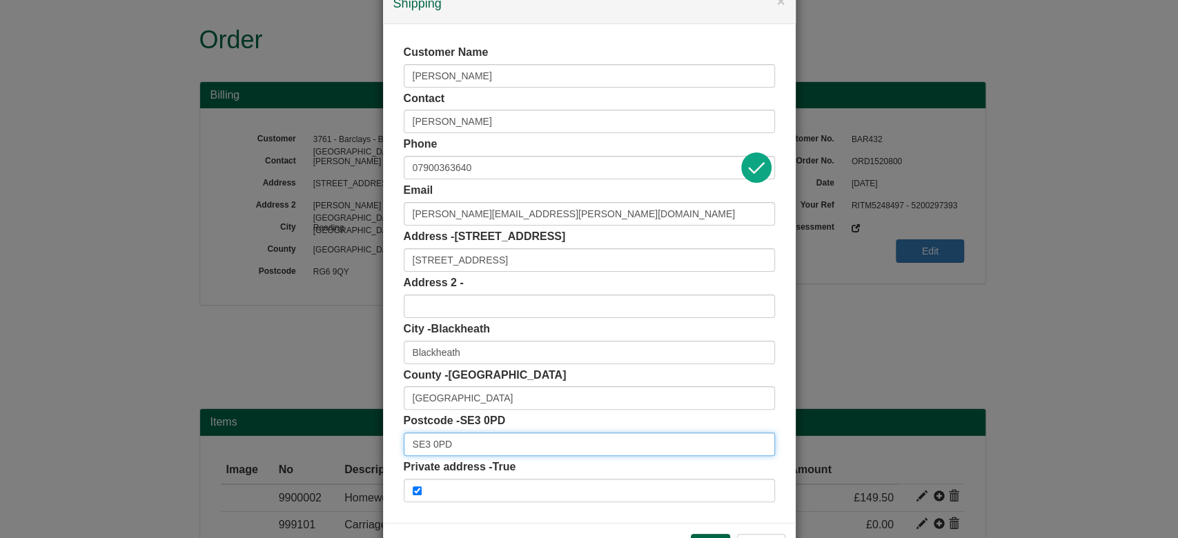
drag, startPoint x: 446, startPoint y: 443, endPoint x: 341, endPoint y: 451, distance: 105.2
click at [341, 451] on div "× Shipping Customer Name Cecile Ward Contact Cecile Ward Phone 07900363640 Emai…" at bounding box center [589, 269] width 1178 height 538
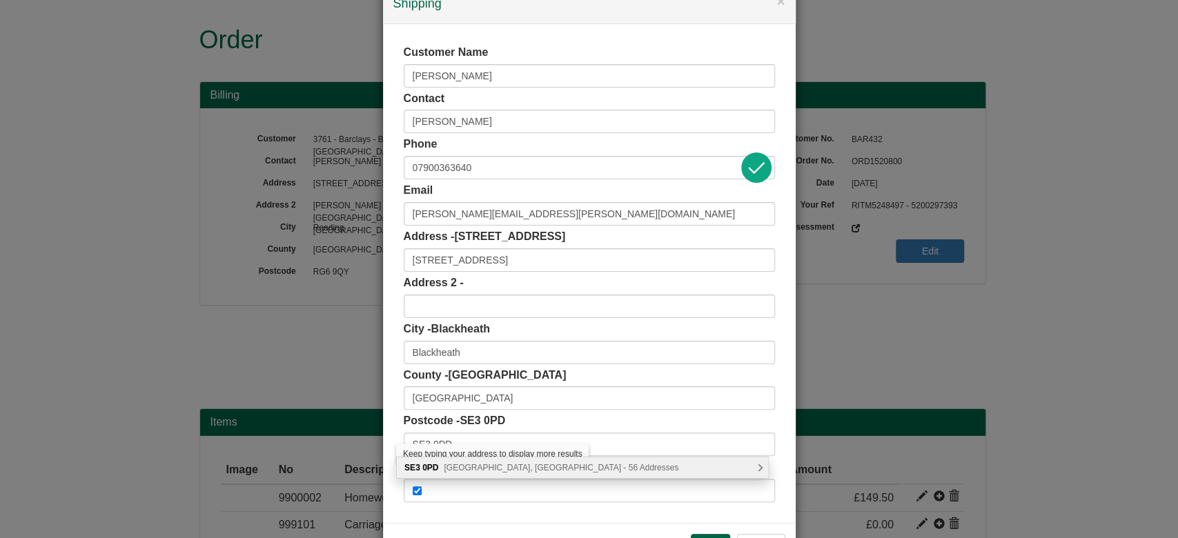
click at [520, 464] on span "Kidbrooke Gardens, London - 56 Addresses" at bounding box center [561, 468] width 235 height 10
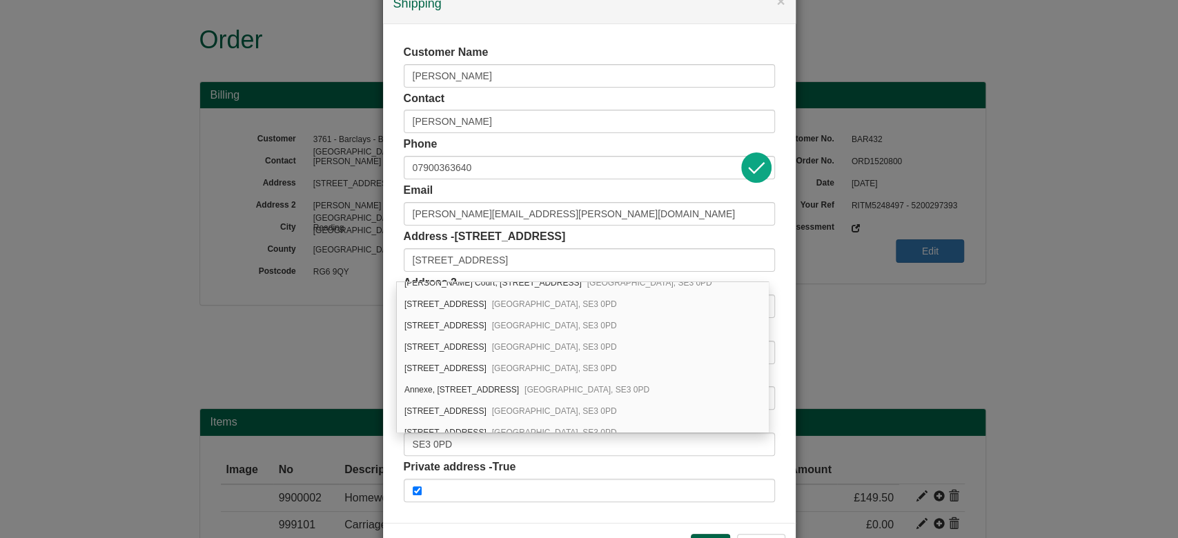
scroll to position [331, 0]
click at [595, 406] on div "26 Kidbrooke Gardens London, SE3 0PD" at bounding box center [582, 410] width 371 height 21
type input "London"
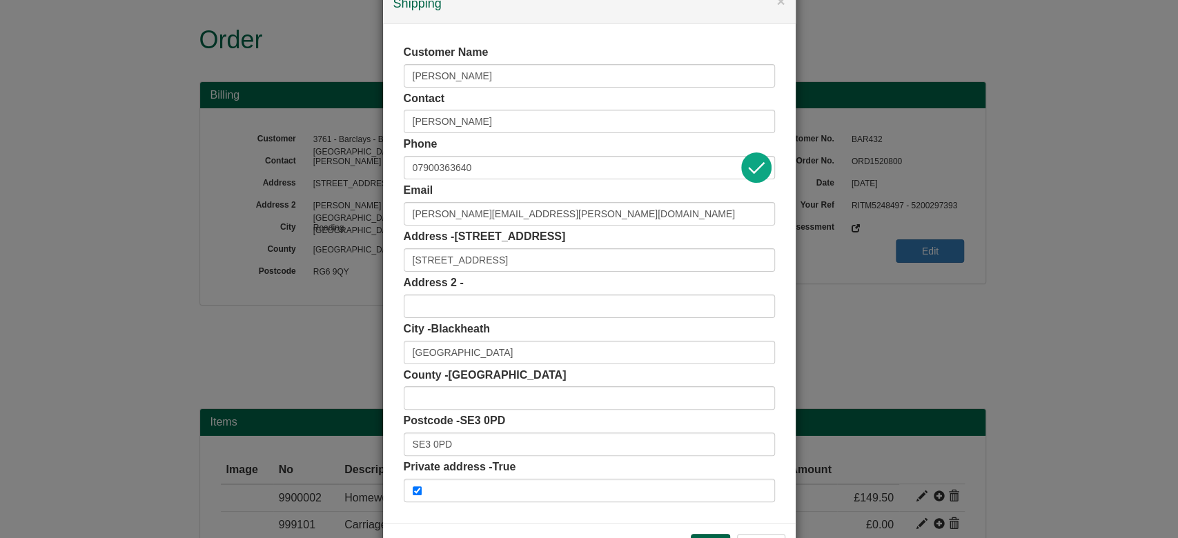
scroll to position [87, 0]
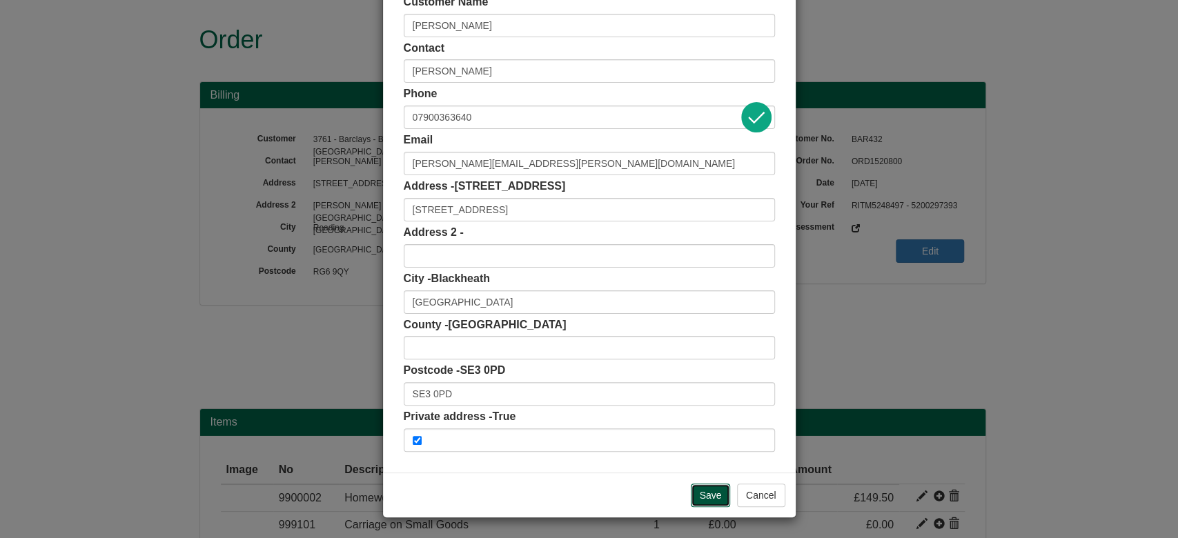
click at [701, 490] on input "Save" at bounding box center [711, 495] width 40 height 23
